Goal: Transaction & Acquisition: Purchase product/service

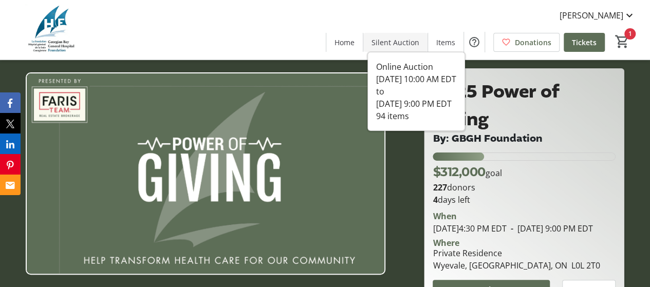
click at [409, 43] on span "Silent Auction" at bounding box center [396, 42] width 48 height 11
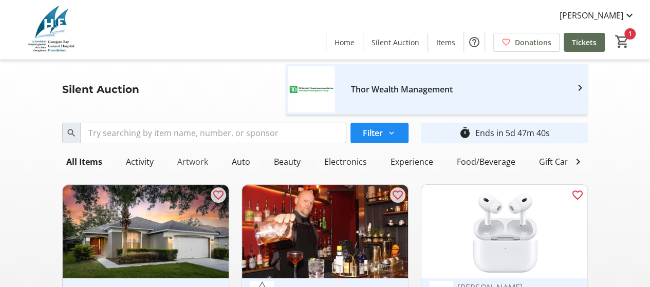
click at [191, 164] on div "Artwork" at bounding box center [192, 162] width 39 height 21
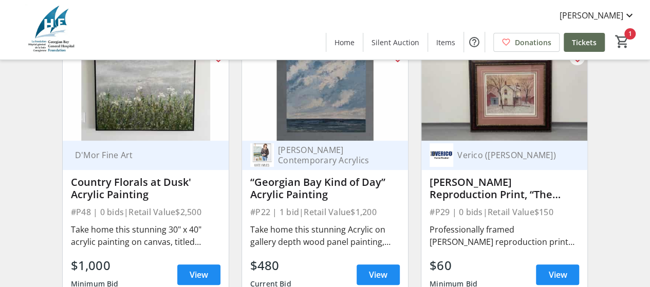
scroll to position [154, 0]
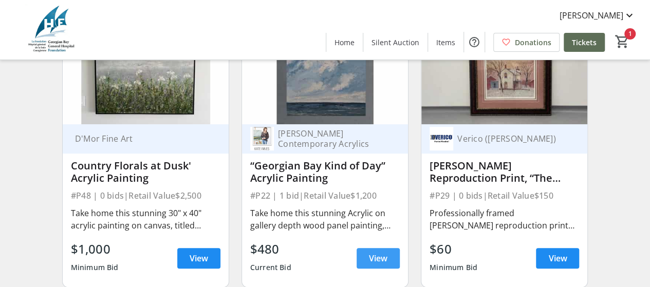
click at [370, 264] on span "View" at bounding box center [378, 258] width 19 height 12
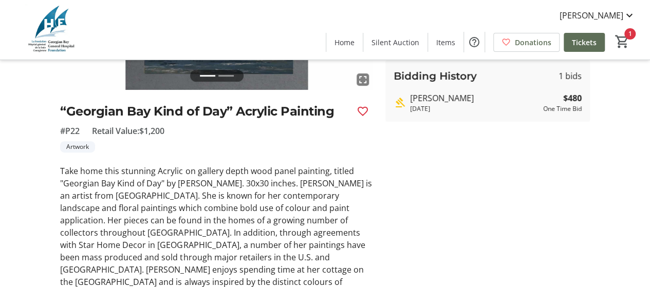
scroll to position [206, 0]
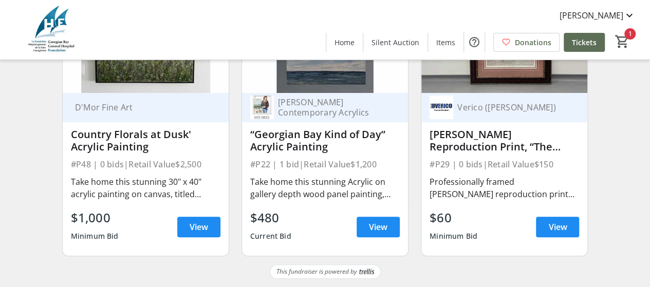
scroll to position [154, 0]
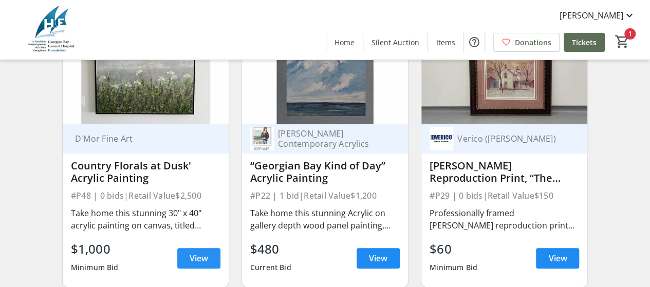
click at [193, 264] on span "View" at bounding box center [199, 258] width 19 height 12
